Goal: Find specific page/section: Find specific page/section

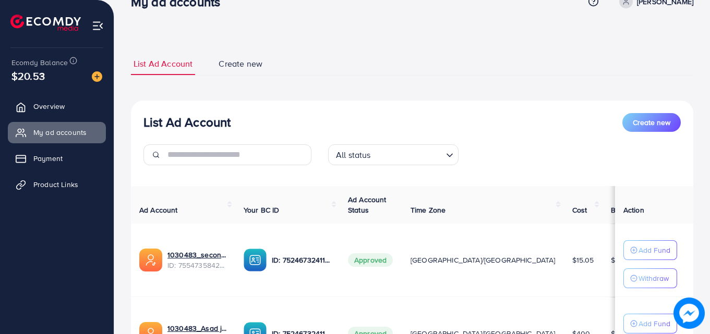
scroll to position [25, 0]
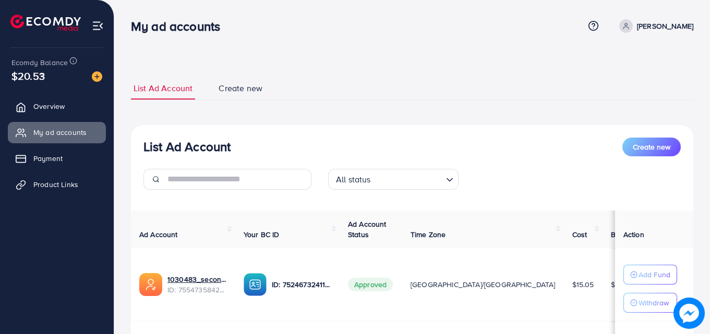
drag, startPoint x: 131, startPoint y: 27, endPoint x: 229, endPoint y: 22, distance: 98.2
click at [228, 22] on h3 "My ad accounts" at bounding box center [180, 26] width 98 height 15
drag, startPoint x: 132, startPoint y: 27, endPoint x: 222, endPoint y: 25, distance: 89.7
click at [222, 25] on h3 "My ad accounts" at bounding box center [180, 26] width 98 height 15
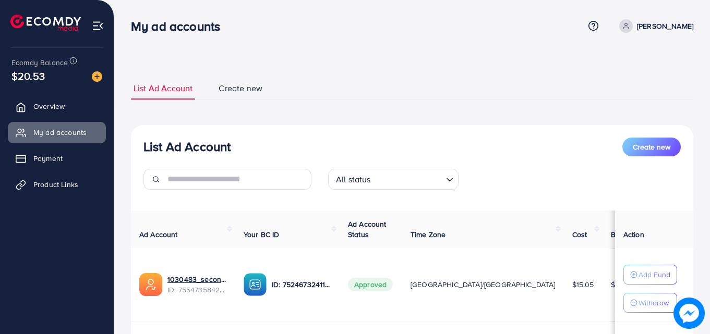
click at [222, 25] on h3 "My ad accounts" at bounding box center [180, 26] width 98 height 15
drag, startPoint x: 132, startPoint y: 27, endPoint x: 229, endPoint y: 31, distance: 97.1
click at [228, 31] on h3 "My ad accounts" at bounding box center [180, 26] width 98 height 15
drag, startPoint x: 133, startPoint y: 28, endPoint x: 223, endPoint y: 28, distance: 90.2
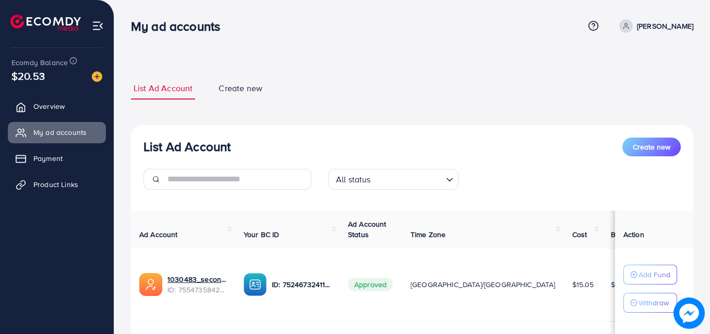
click at [223, 28] on h3 "My ad accounts" at bounding box center [180, 26] width 98 height 15
drag, startPoint x: 132, startPoint y: 28, endPoint x: 247, endPoint y: 31, distance: 114.8
click at [247, 31] on div "My ad accounts" at bounding box center [357, 26] width 453 height 15
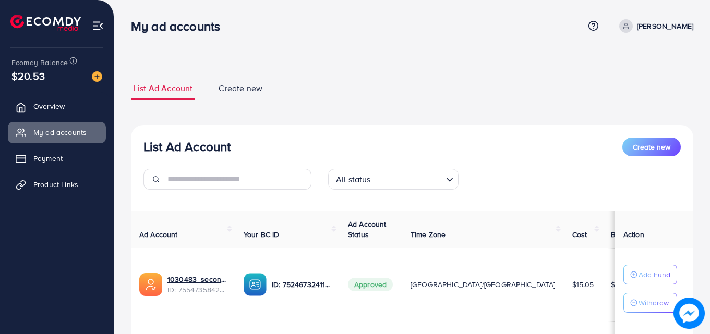
drag, startPoint x: 134, startPoint y: 28, endPoint x: 222, endPoint y: 27, distance: 88.7
click at [222, 27] on h3 "My ad accounts" at bounding box center [180, 26] width 98 height 15
drag, startPoint x: 132, startPoint y: 30, endPoint x: 224, endPoint y: 24, distance: 92.0
click at [224, 24] on h3 "My ad accounts" at bounding box center [180, 26] width 98 height 15
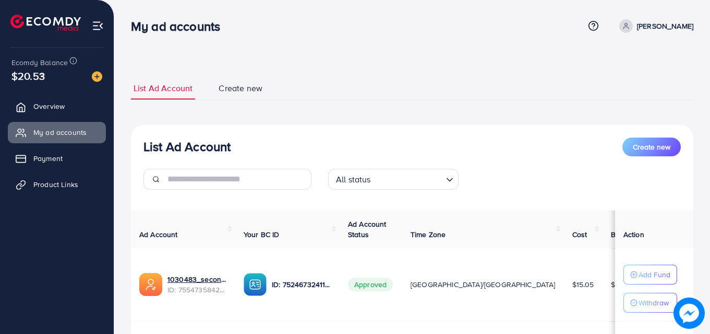
click at [224, 24] on h3 "My ad accounts" at bounding box center [180, 26] width 98 height 15
